Goal: Find specific page/section: Find specific page/section

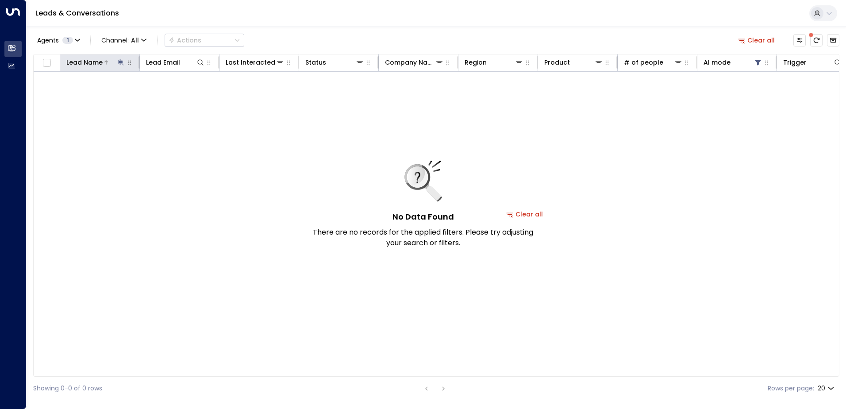
click at [117, 66] on button at bounding box center [120, 62] width 9 height 9
click at [178, 96] on icon "button" at bounding box center [176, 94] width 7 height 7
click at [164, 97] on input "text" at bounding box center [121, 94] width 122 height 16
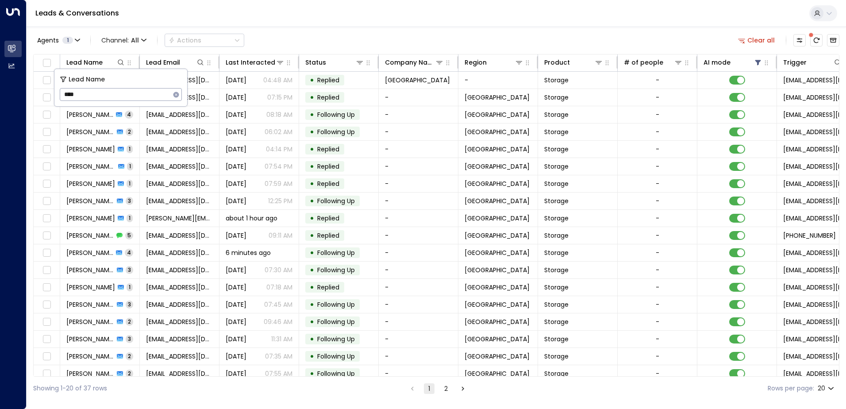
type input "****"
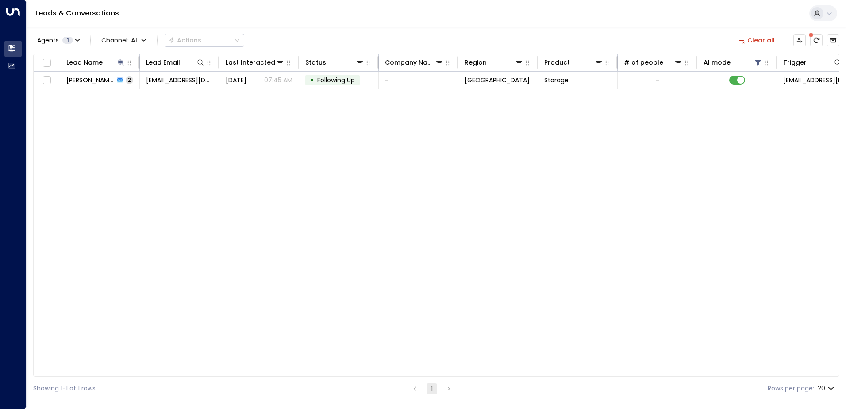
click at [312, 25] on div "Leads & Conversations" at bounding box center [437, 13] width 820 height 27
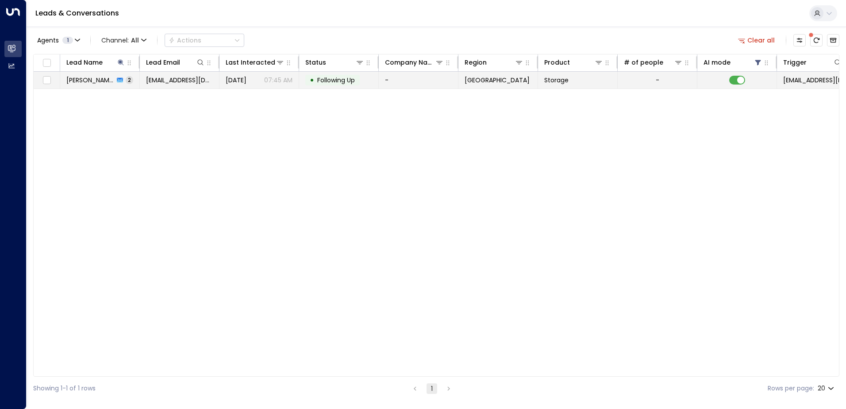
click at [98, 83] on span "[PERSON_NAME]" at bounding box center [90, 80] width 48 height 9
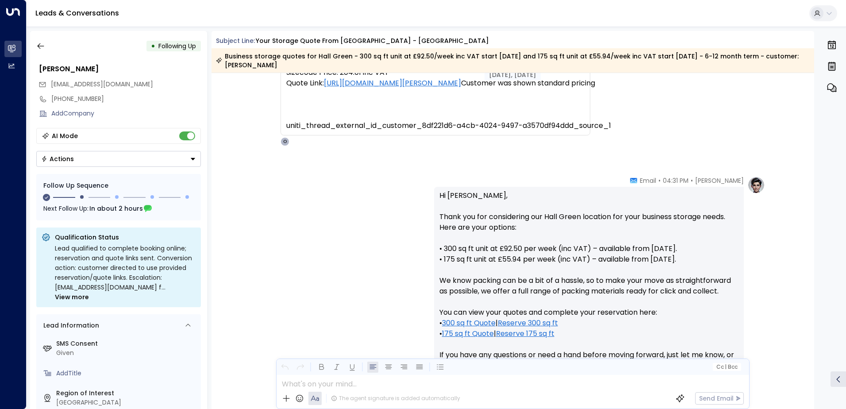
scroll to position [247, 0]
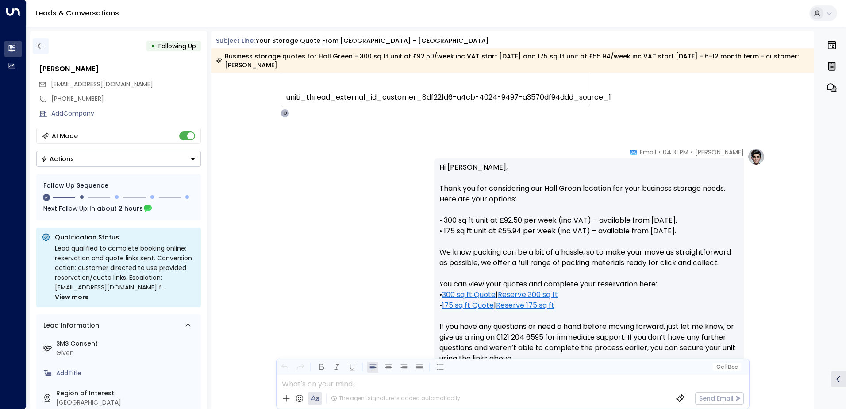
click at [38, 38] on button "button" at bounding box center [41, 46] width 16 height 16
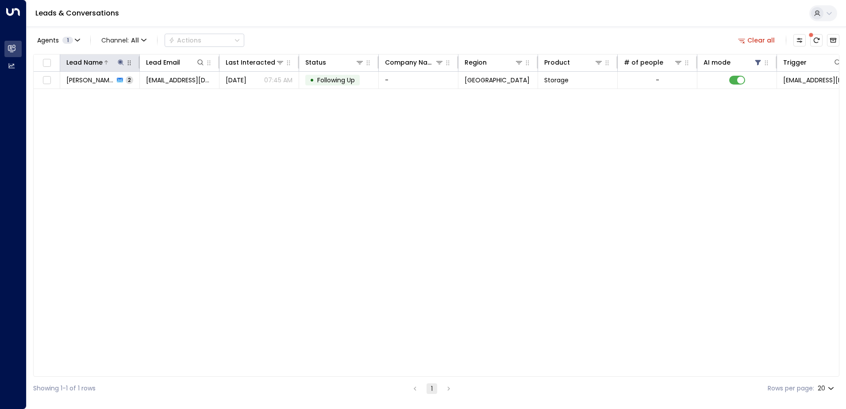
click at [120, 58] on button at bounding box center [120, 62] width 9 height 9
click at [174, 92] on icon "button" at bounding box center [176, 94] width 7 height 7
click at [160, 95] on input "text" at bounding box center [121, 94] width 122 height 16
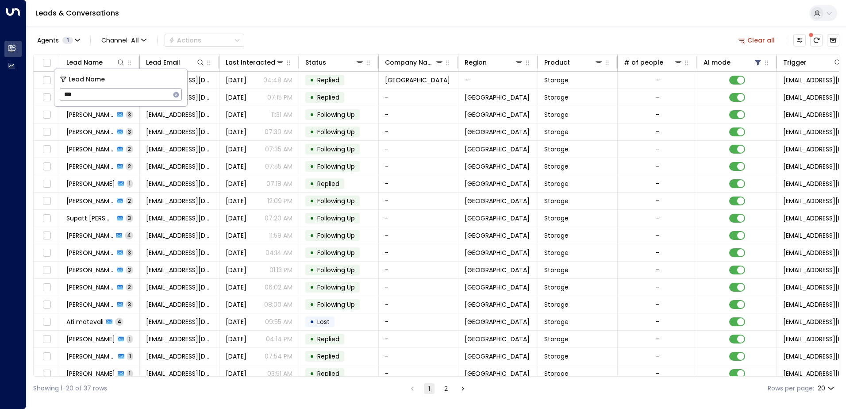
type input "***"
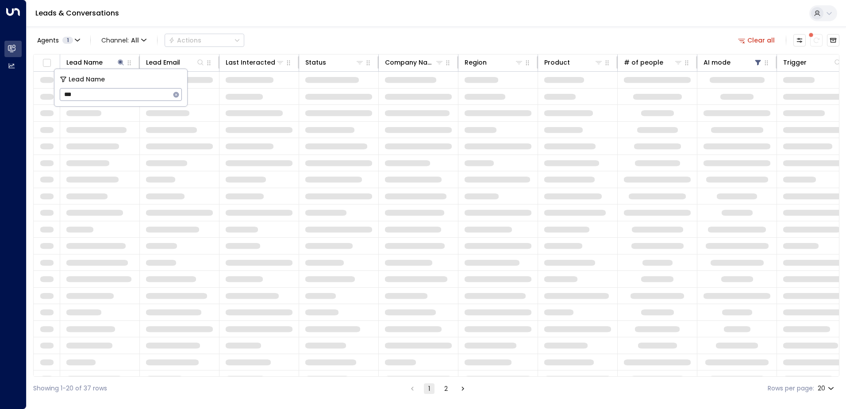
click at [351, 22] on div "Leads & Conversations" at bounding box center [437, 13] width 820 height 27
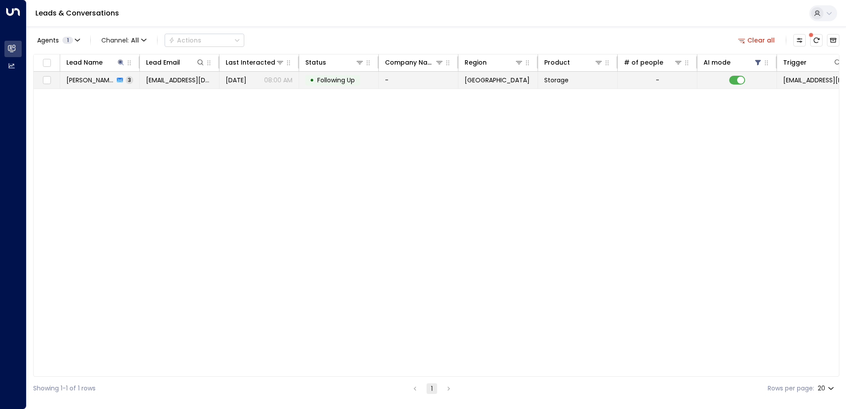
click at [79, 81] on span "[PERSON_NAME]" at bounding box center [90, 80] width 48 height 9
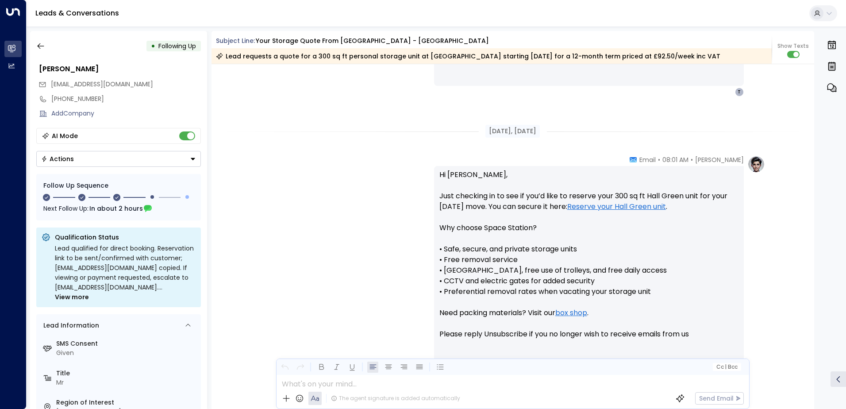
scroll to position [485, 0]
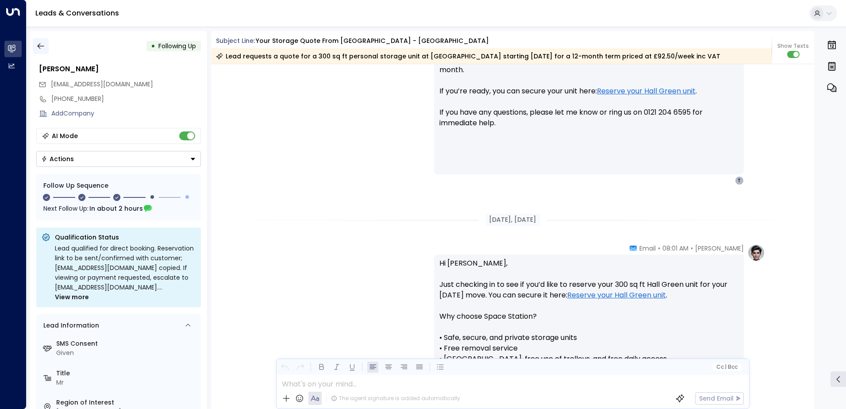
click at [40, 45] on icon "button" at bounding box center [40, 46] width 9 height 9
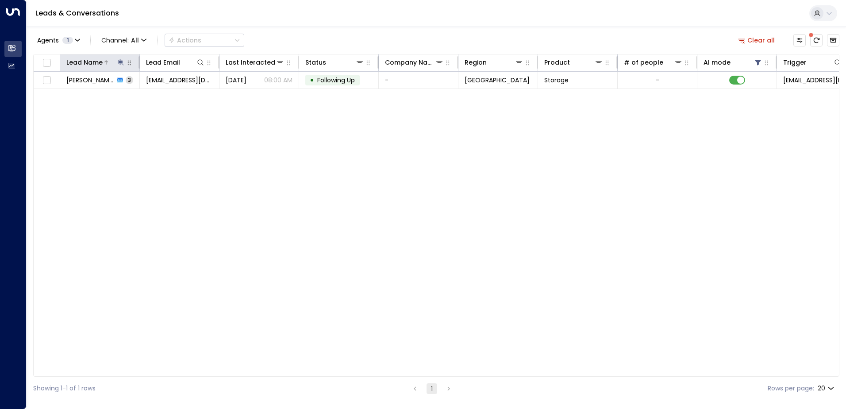
click at [123, 62] on icon at bounding box center [120, 62] width 7 height 7
click at [176, 92] on icon "button" at bounding box center [176, 95] width 6 height 6
click at [148, 94] on input "text" at bounding box center [121, 94] width 122 height 16
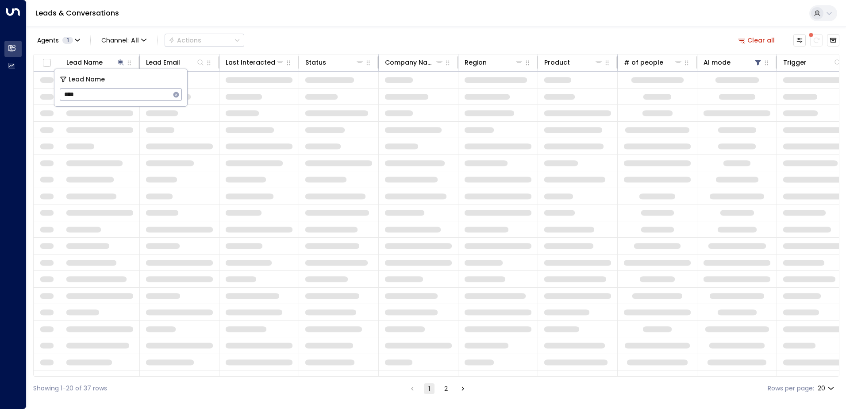
type input "****"
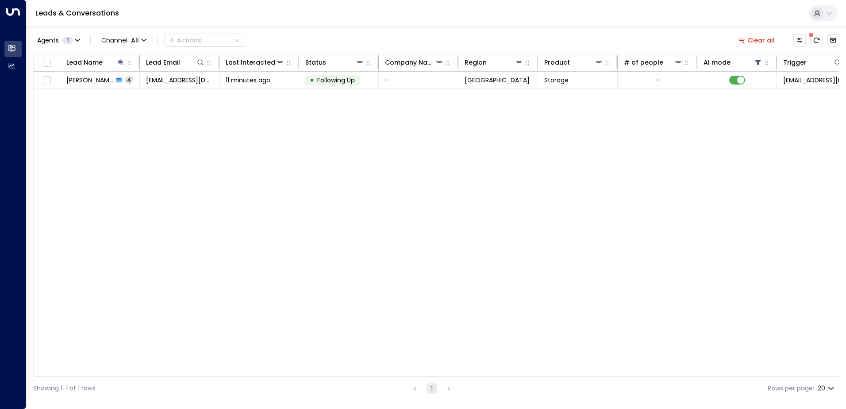
click at [176, 173] on div "Lead Name Lead Email Last Interacted Status Company Name Region Product # of pe…" at bounding box center [436, 215] width 806 height 323
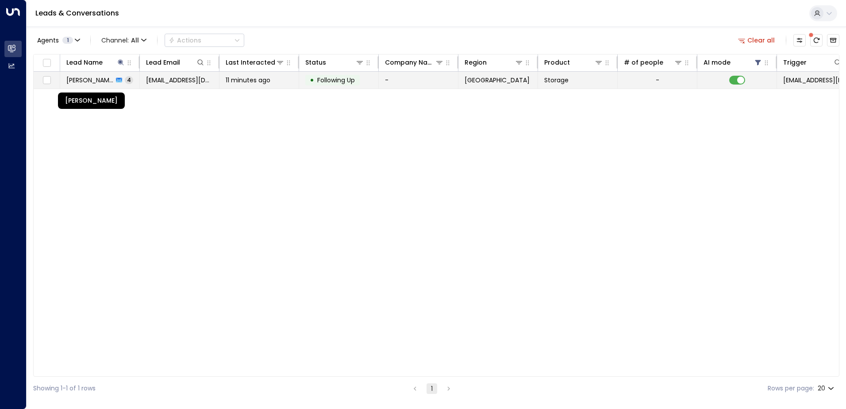
click at [91, 78] on span "[PERSON_NAME]" at bounding box center [89, 80] width 47 height 9
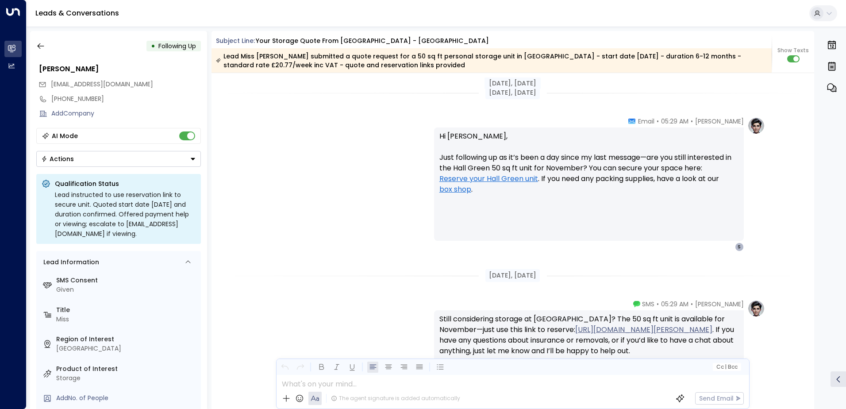
scroll to position [1170, 0]
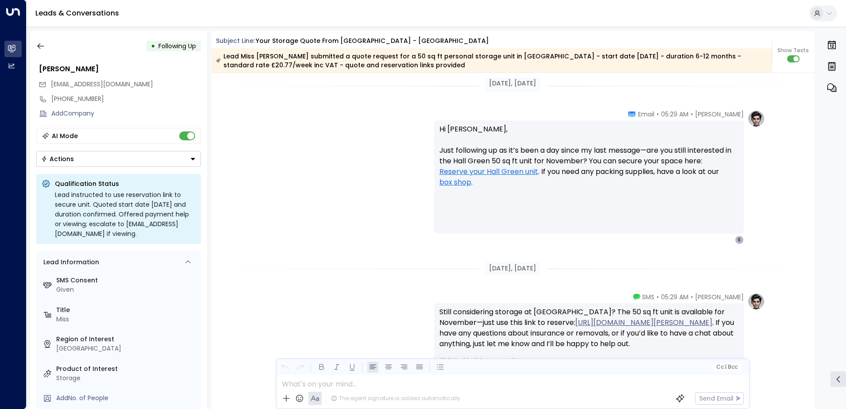
drag, startPoint x: 404, startPoint y: 199, endPoint x: 119, endPoint y: 270, distance: 293.4
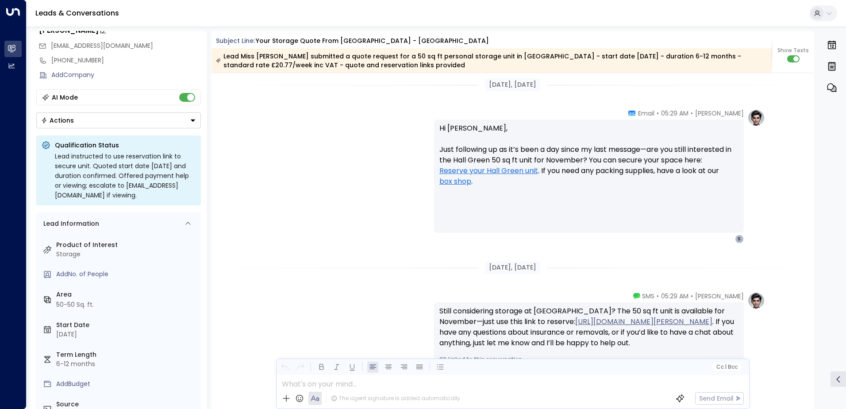
scroll to position [0, 0]
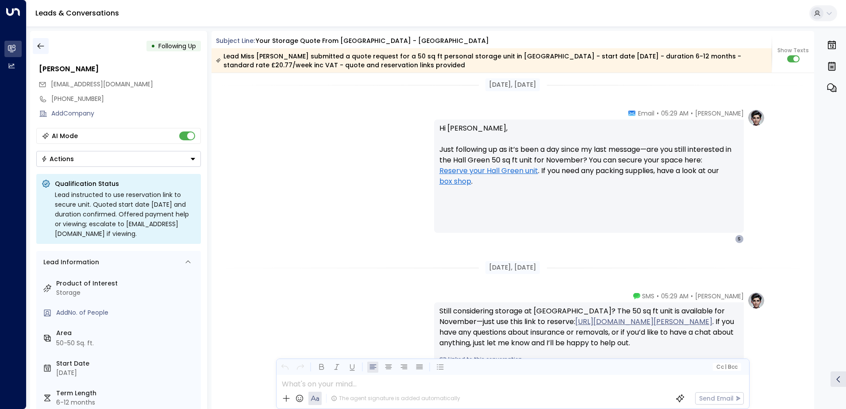
click at [38, 47] on icon "button" at bounding box center [40, 46] width 9 height 9
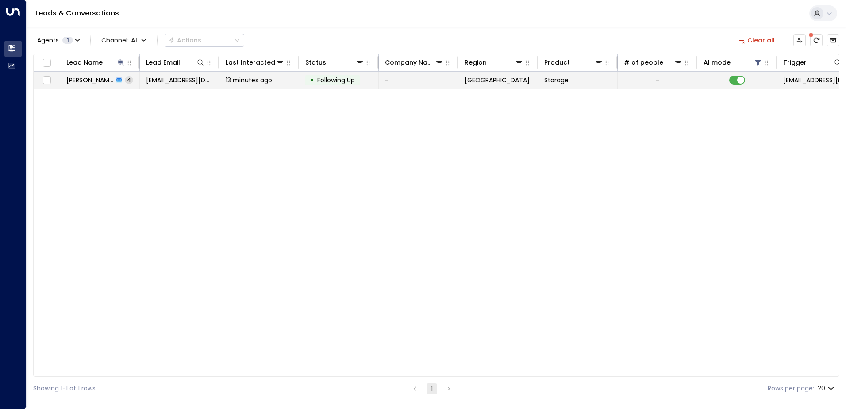
click at [133, 81] on span "4" at bounding box center [129, 80] width 8 height 8
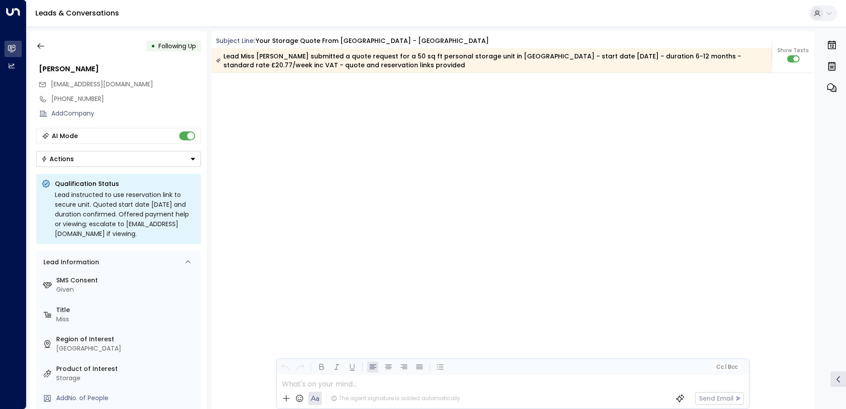
scroll to position [1992, 0]
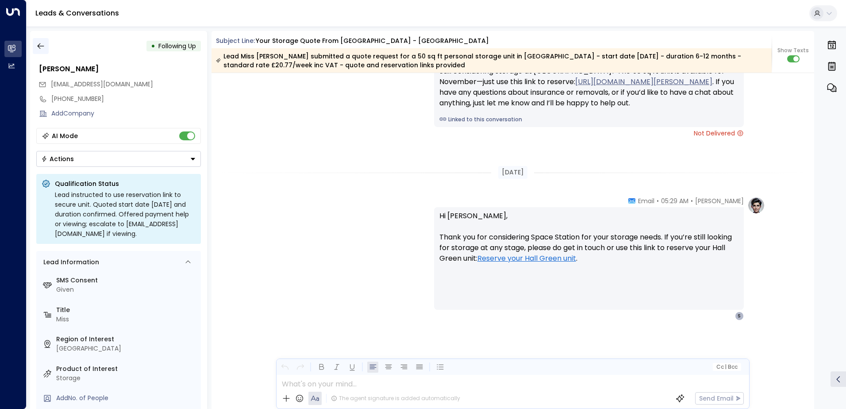
click at [46, 46] on button "button" at bounding box center [41, 46] width 16 height 16
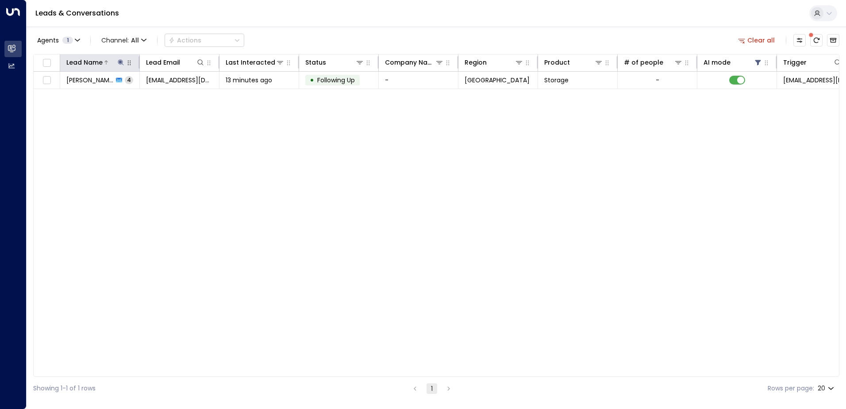
click at [120, 60] on icon at bounding box center [120, 62] width 7 height 7
click at [175, 92] on icon "button" at bounding box center [176, 95] width 6 height 6
click at [135, 99] on input "text" at bounding box center [121, 94] width 122 height 16
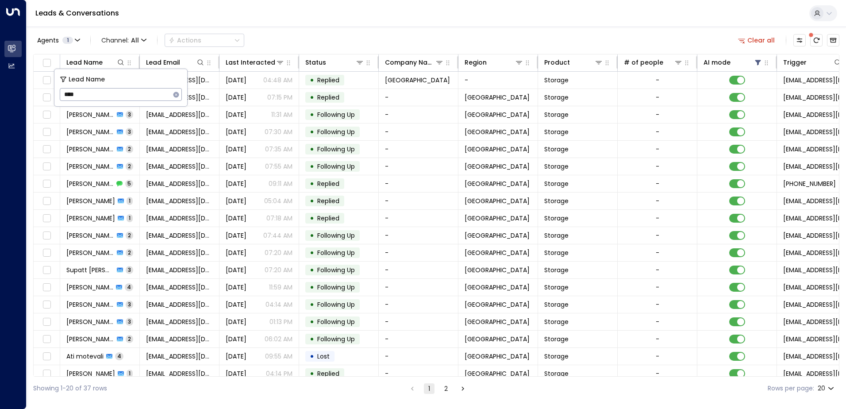
type input "****"
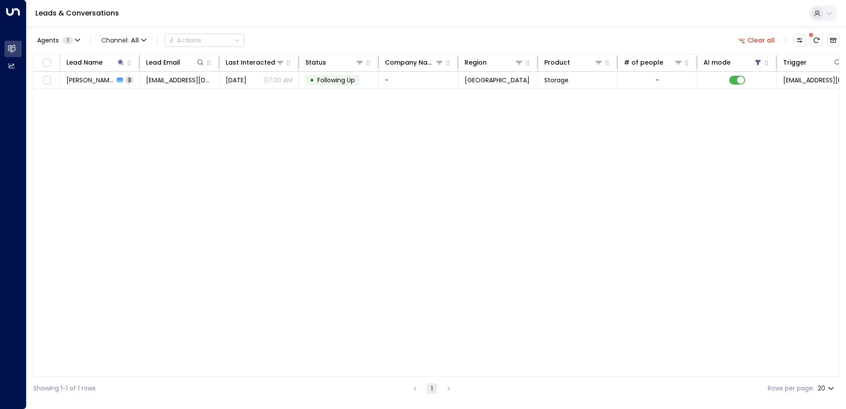
click at [352, 28] on div "Agents 1 Channel: All Actions Clear all Lead Name Lead Email Last Interacted St…" at bounding box center [436, 214] width 806 height 374
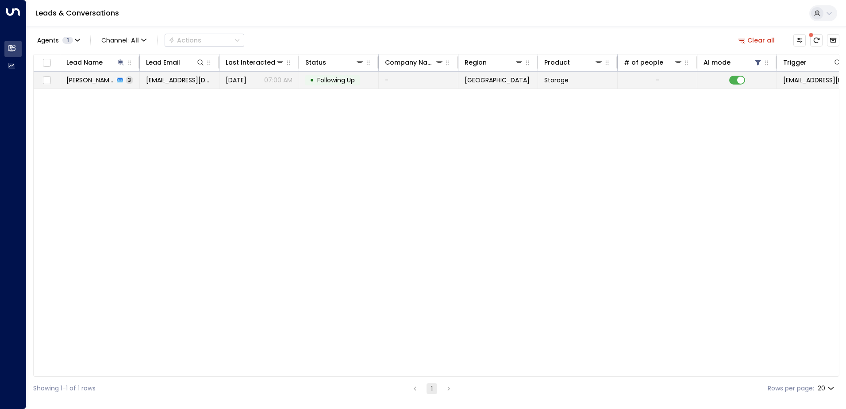
click at [93, 79] on span "[PERSON_NAME]" at bounding box center [90, 80] width 48 height 9
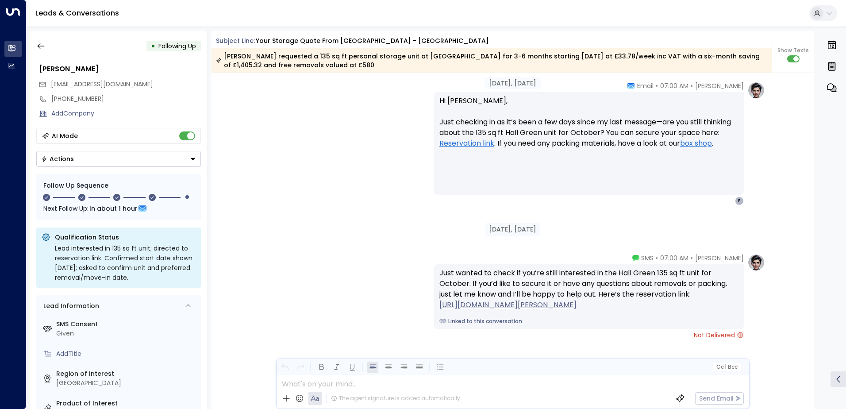
scroll to position [2331, 0]
